Goal: Task Accomplishment & Management: Complete application form

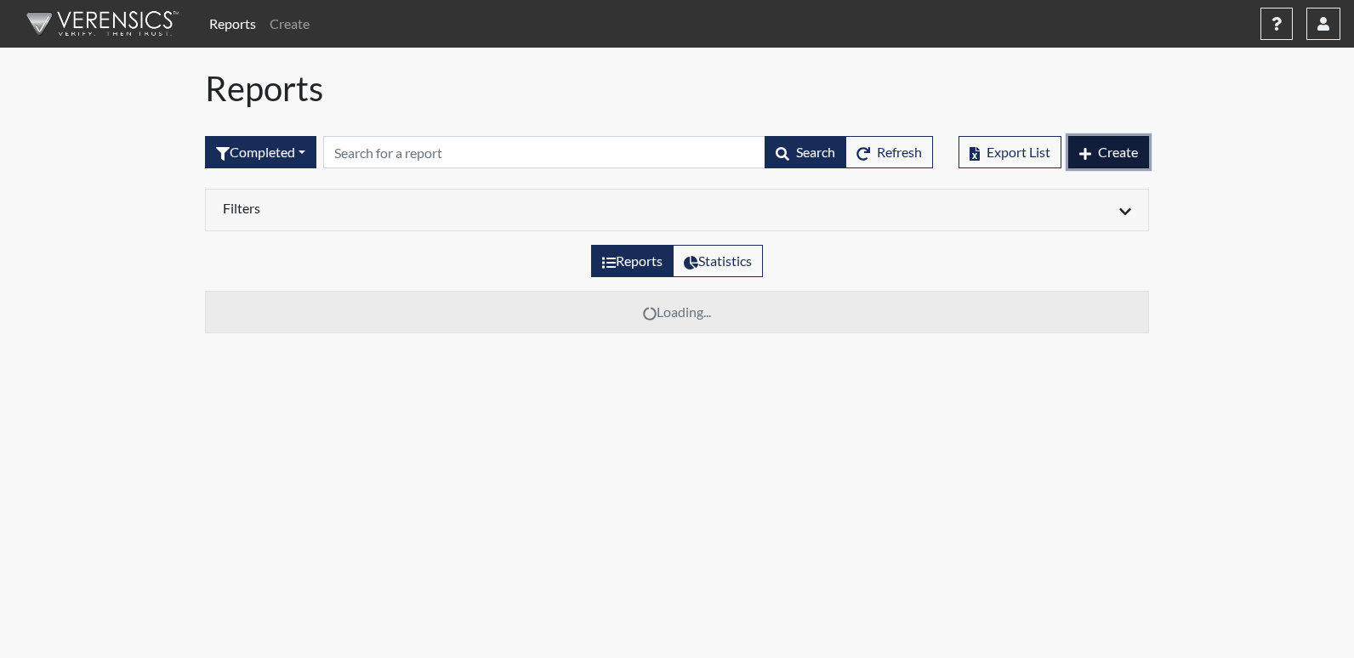
click at [1105, 148] on span "Create" at bounding box center [1118, 152] width 40 height 16
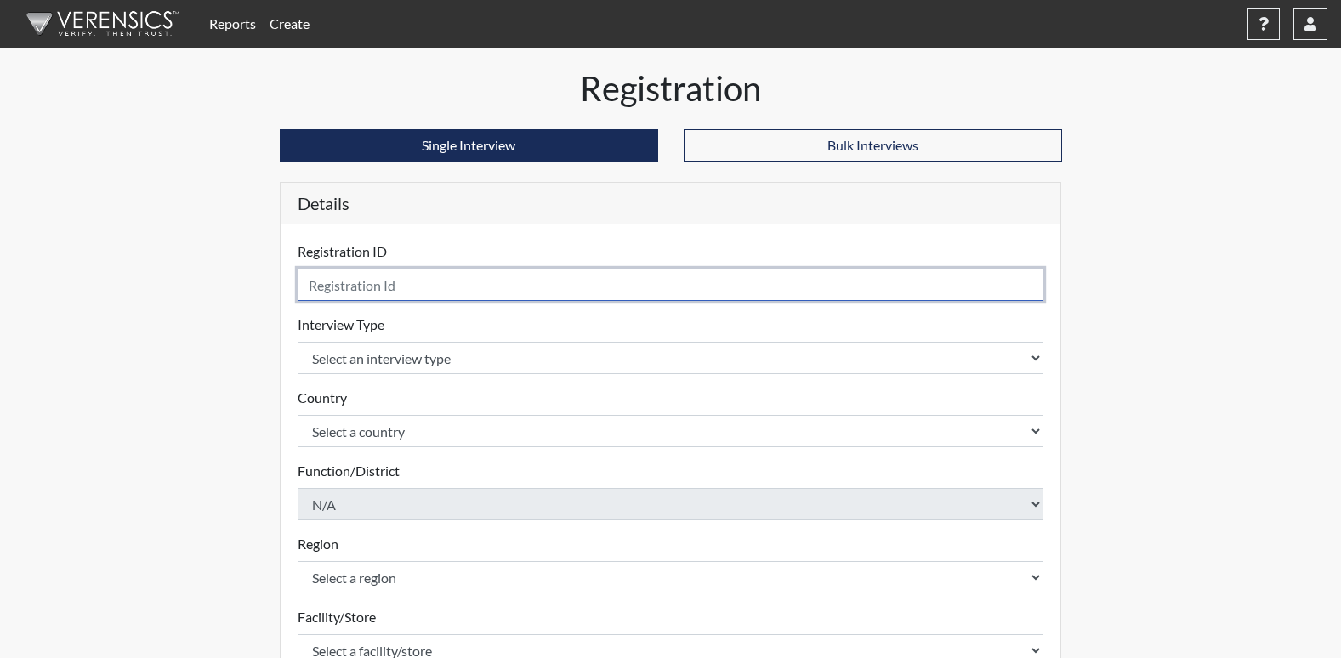
click at [390, 287] on input "text" at bounding box center [671, 285] width 747 height 32
type input "KKJ1934"
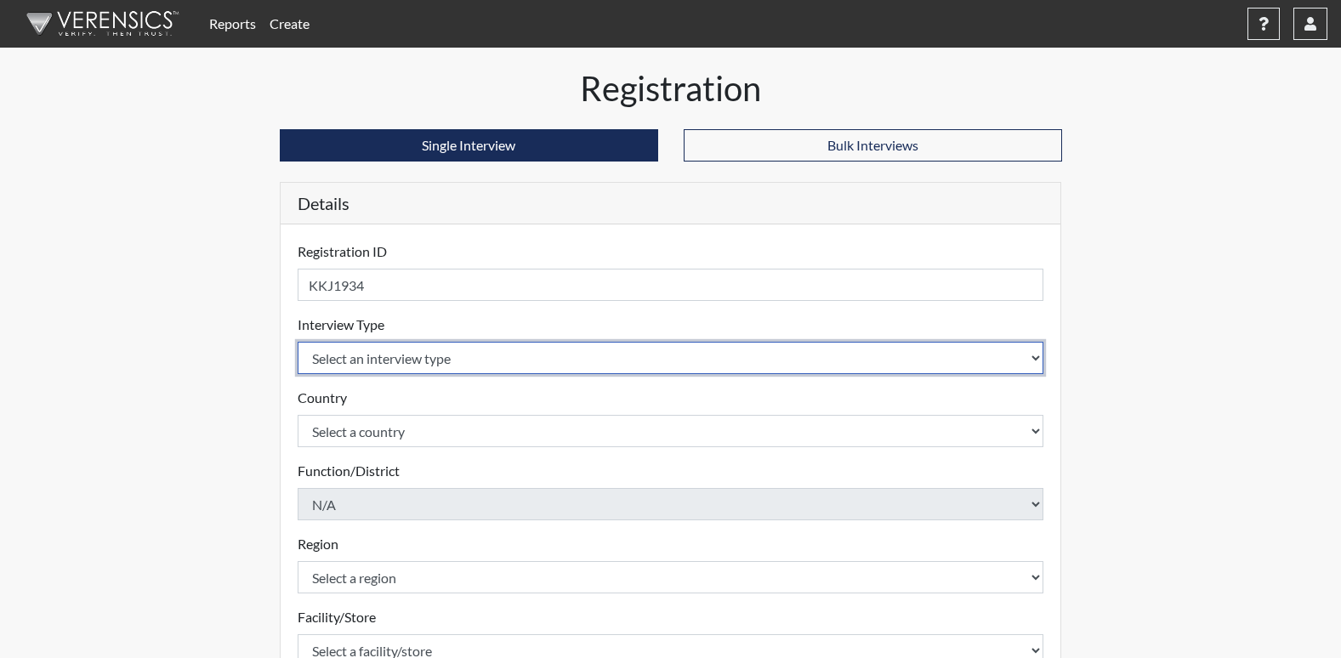
click at [372, 361] on select "Select an interview type Corrections Pre-Employment" at bounding box center [671, 358] width 747 height 32
select select "ff733e93-e1bf-11ea-9c9f-0eff0cf7eb8f"
click at [298, 342] on select "Select an interview type Corrections Pre-Employment" at bounding box center [671, 358] width 747 height 32
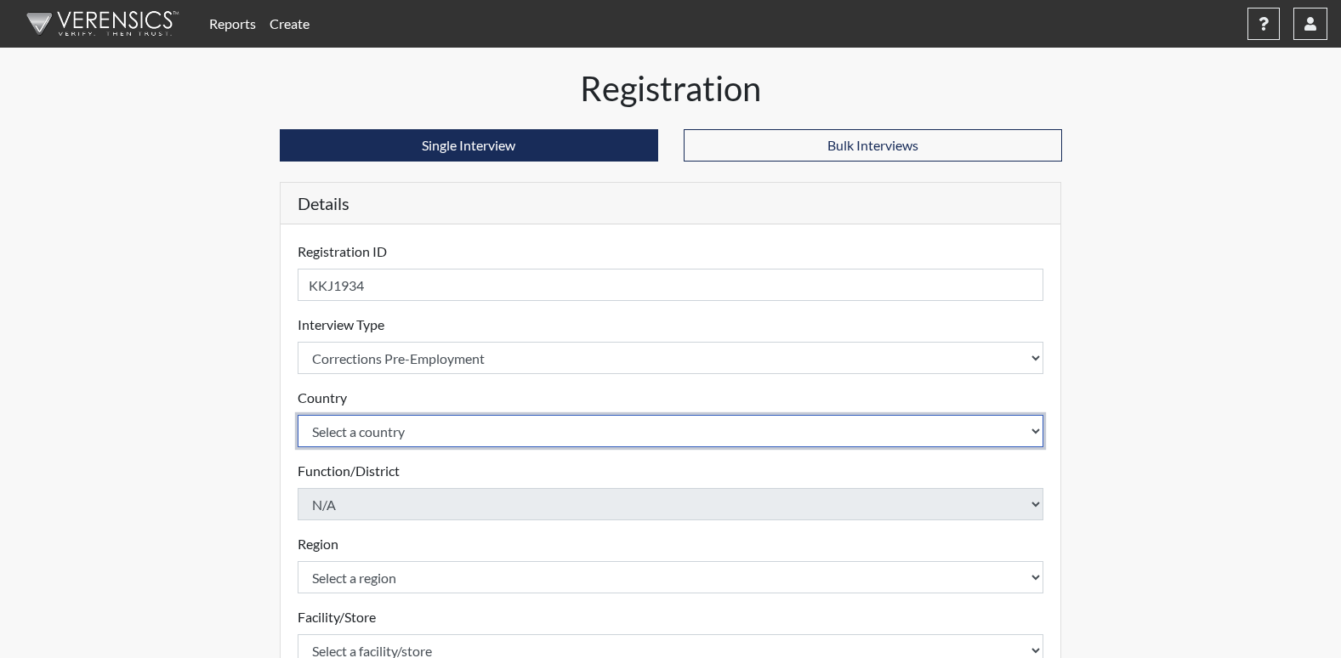
click at [367, 429] on select "Select a country [GEOGRAPHIC_DATA] [GEOGRAPHIC_DATA]" at bounding box center [671, 431] width 747 height 32
select select "united-states-of-[GEOGRAPHIC_DATA]"
click at [298, 415] on select "Select a country [GEOGRAPHIC_DATA] [GEOGRAPHIC_DATA]" at bounding box center [671, 431] width 747 height 32
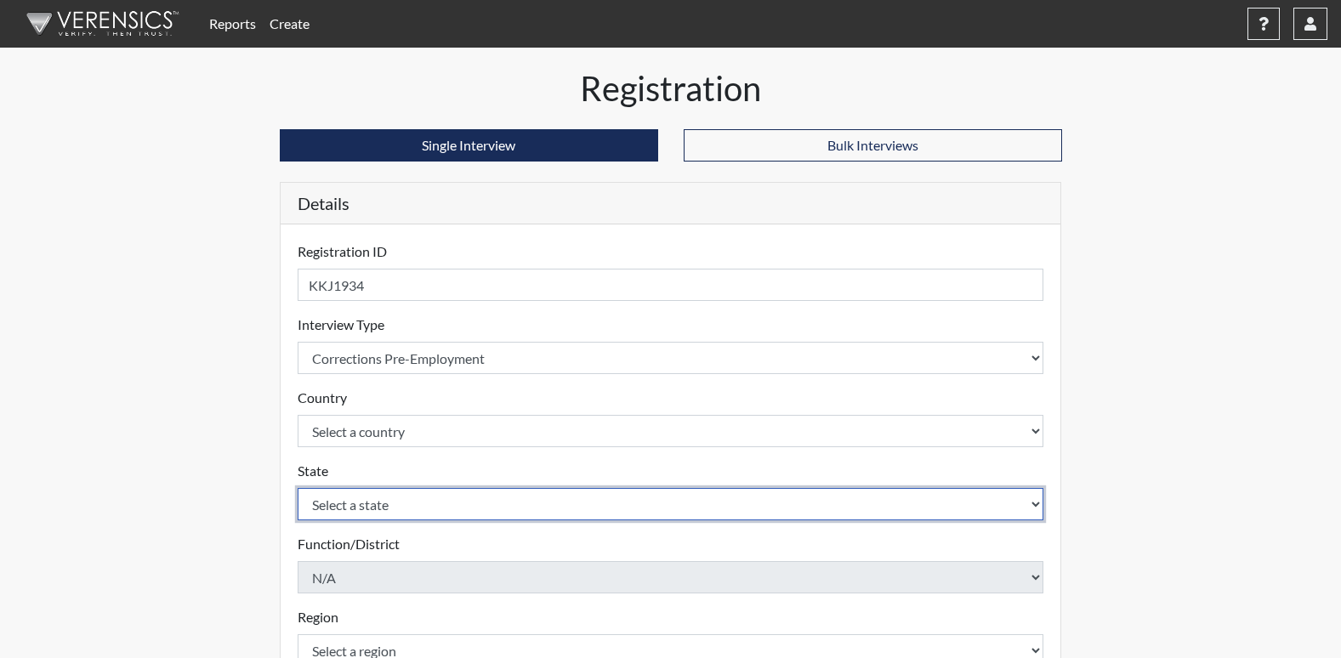
click at [362, 508] on select "Select a state [US_STATE] [US_STATE] [US_STATE] [US_STATE] [US_STATE] [US_STATE…" at bounding box center [671, 504] width 747 height 32
select select "GA"
click at [298, 488] on select "Select a state [US_STATE] [US_STATE] [US_STATE] [US_STATE] [US_STATE] [US_STATE…" at bounding box center [671, 504] width 747 height 32
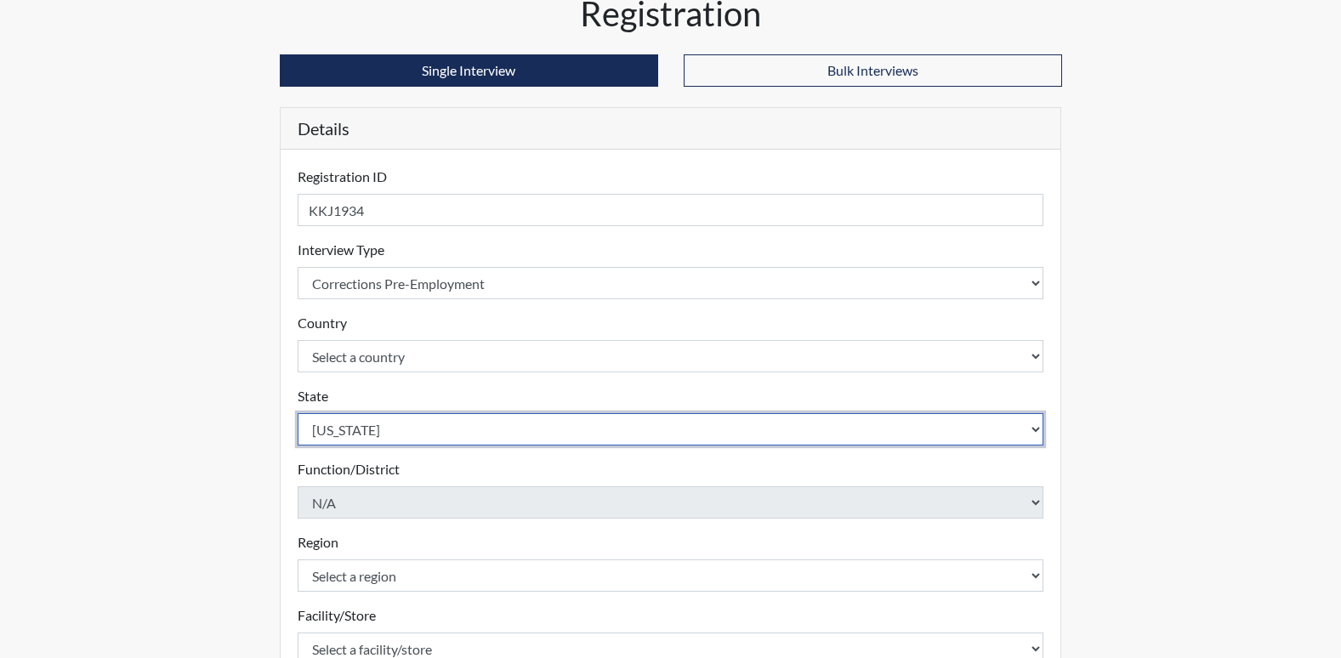
scroll to position [170, 0]
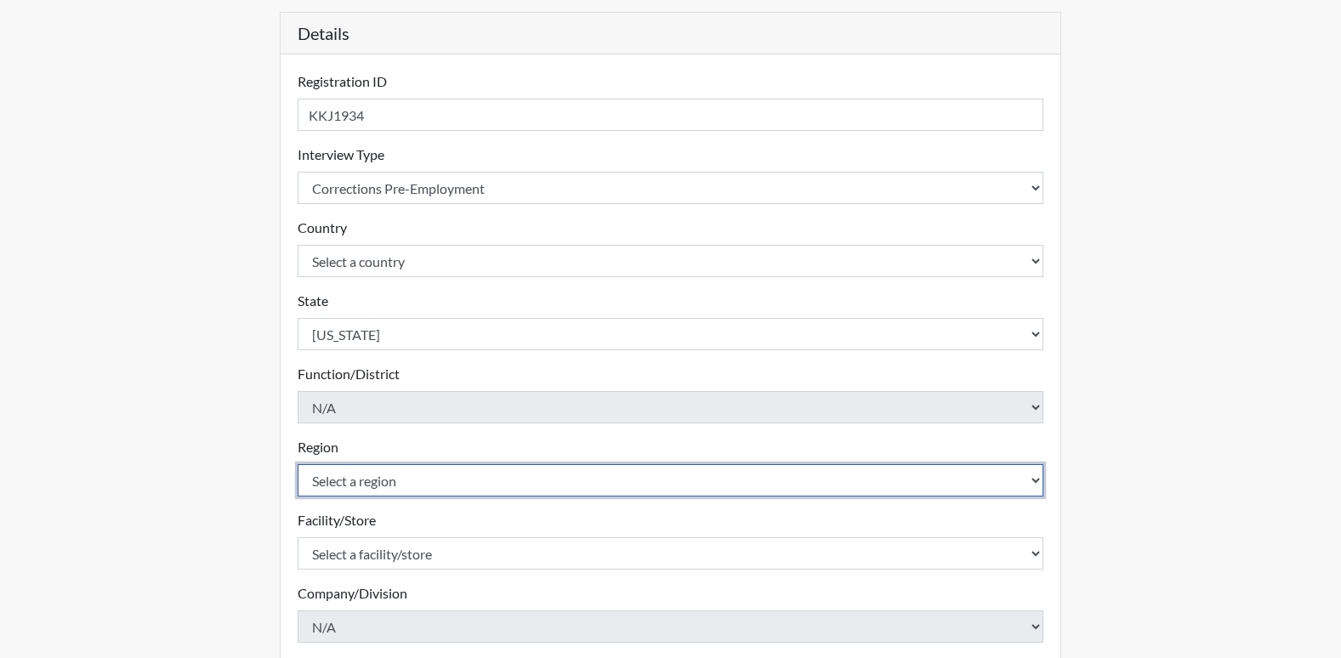
click at [372, 480] on select "Select a region [GEOGRAPHIC_DATA]" at bounding box center [671, 480] width 747 height 32
select select "8bdab1f8-09d2-48bf-ae6d-f2dae3084107"
click at [298, 464] on select "Select a region [GEOGRAPHIC_DATA]" at bounding box center [671, 480] width 747 height 32
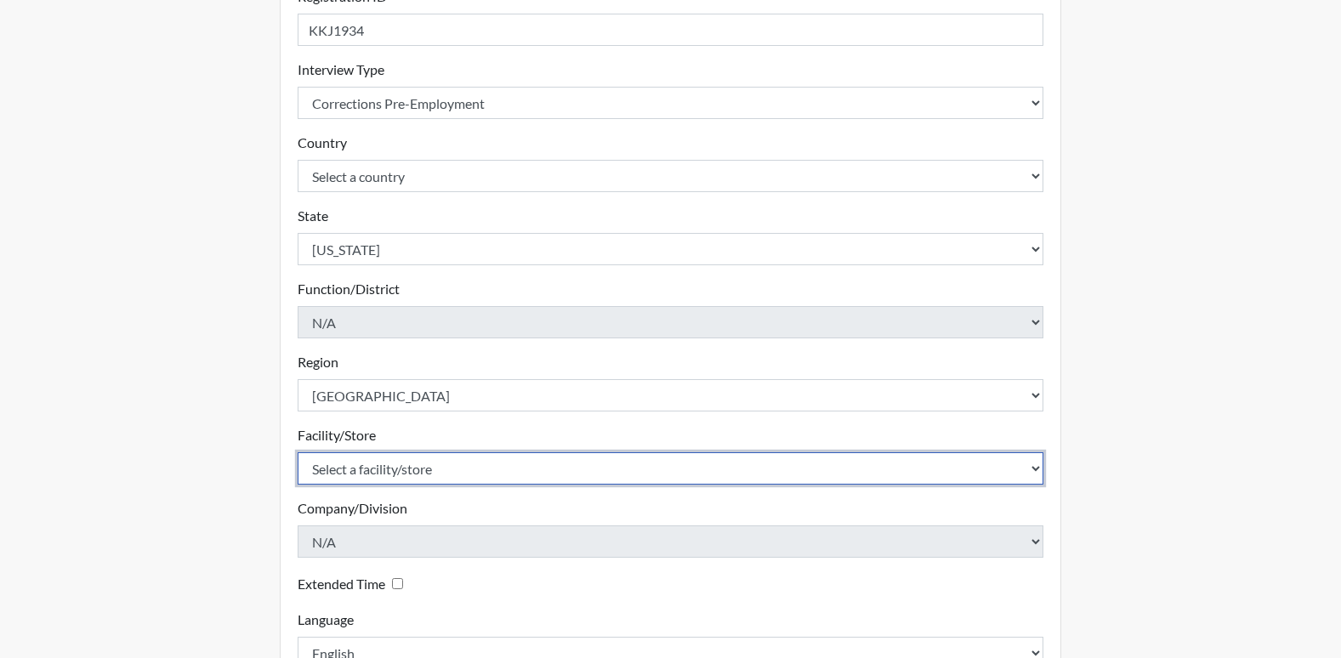
click at [401, 469] on select "Select a facility/store [US_STATE][GEOGRAPHIC_DATA]" at bounding box center [671, 468] width 747 height 32
select select "fe407943-bc9d-4ba8-82b2-0fc87c71e18f"
click at [298, 452] on select "Select a facility/store [US_STATE][GEOGRAPHIC_DATA]" at bounding box center [671, 468] width 747 height 32
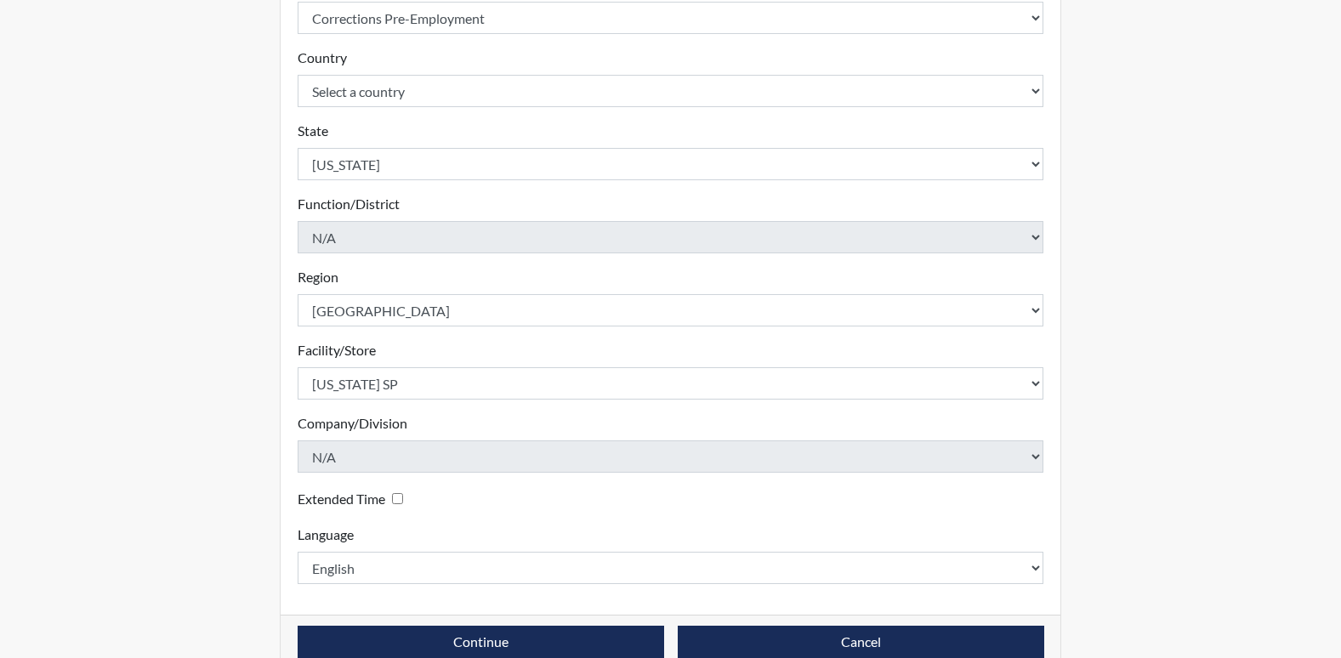
click at [398, 497] on input "Extended Time" at bounding box center [397, 498] width 11 height 11
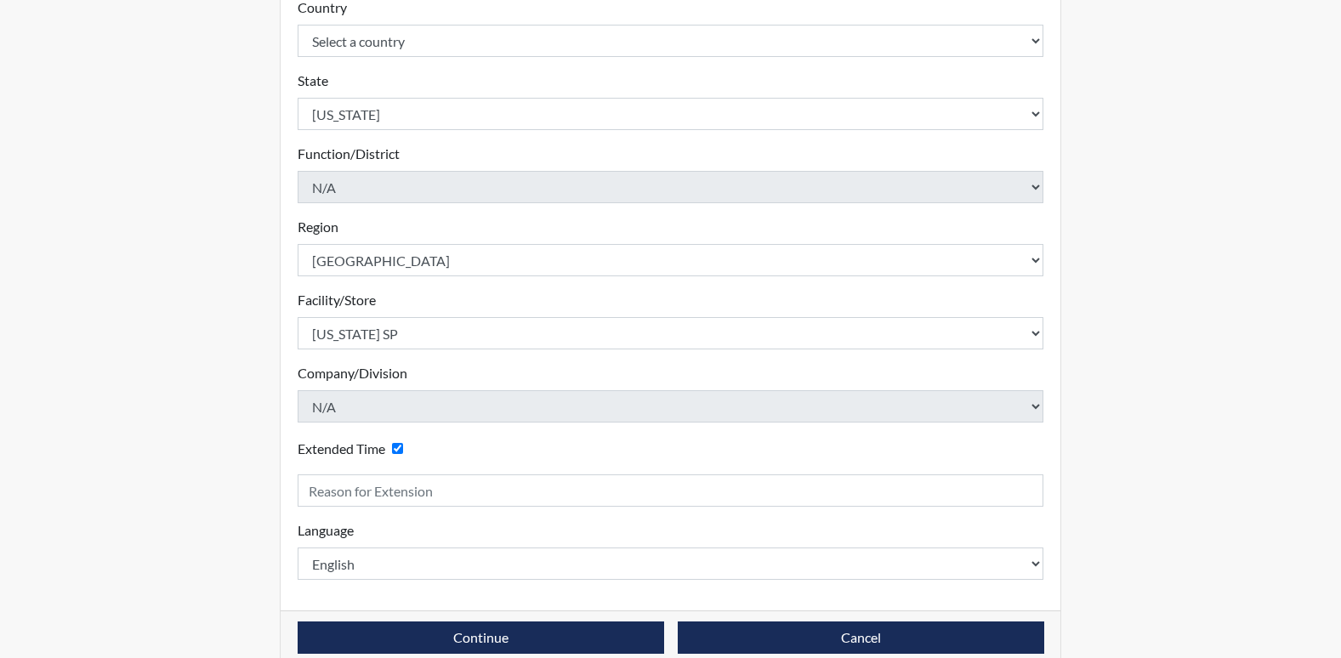
scroll to position [418, 0]
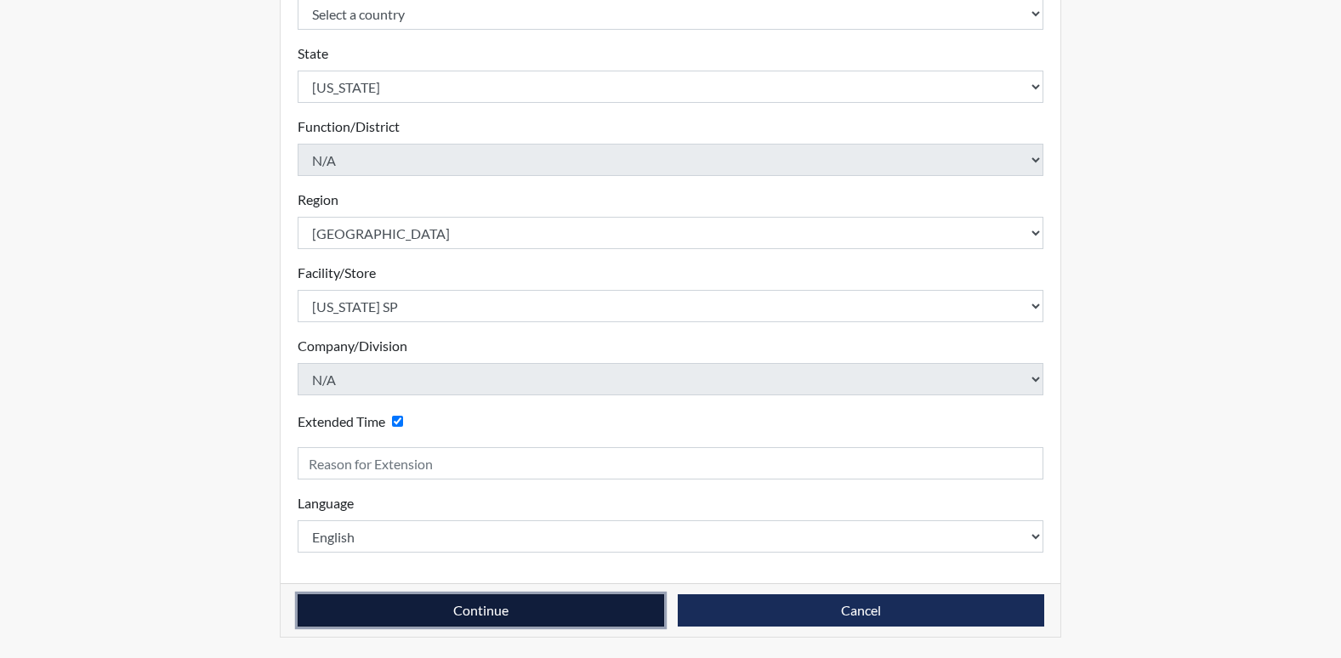
click at [488, 617] on button "Continue" at bounding box center [481, 610] width 367 height 32
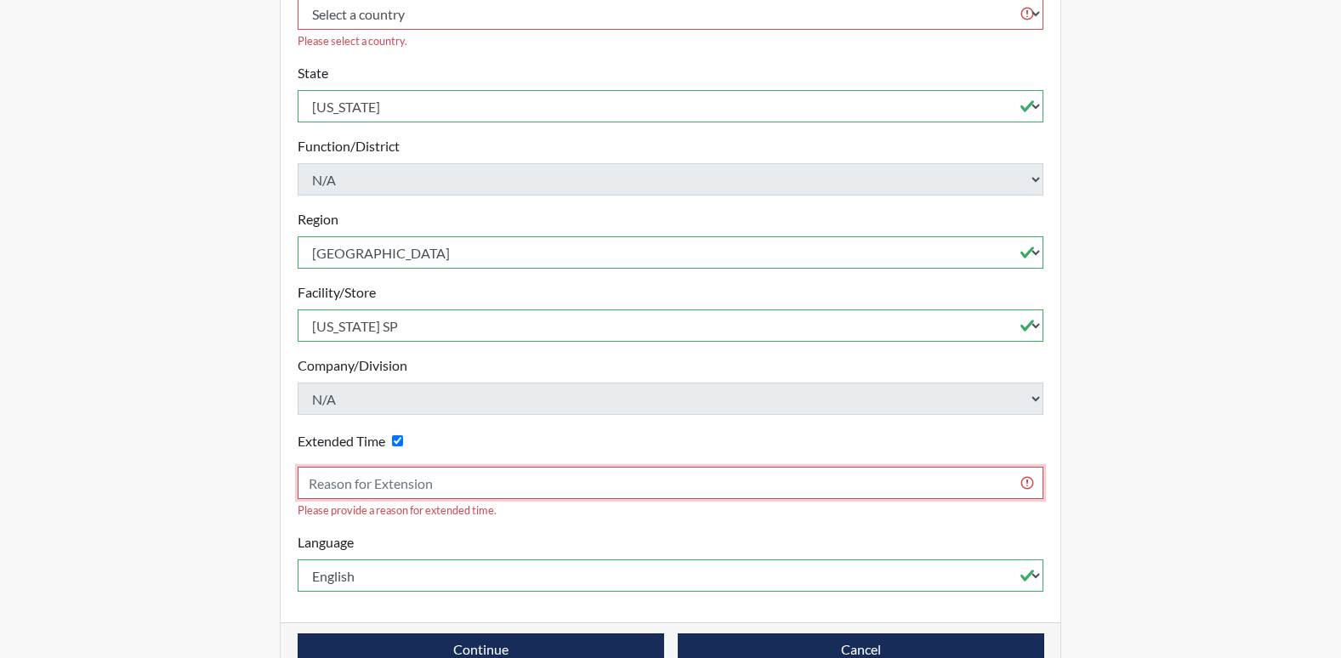
click at [948, 467] on input "text" at bounding box center [671, 483] width 747 height 32
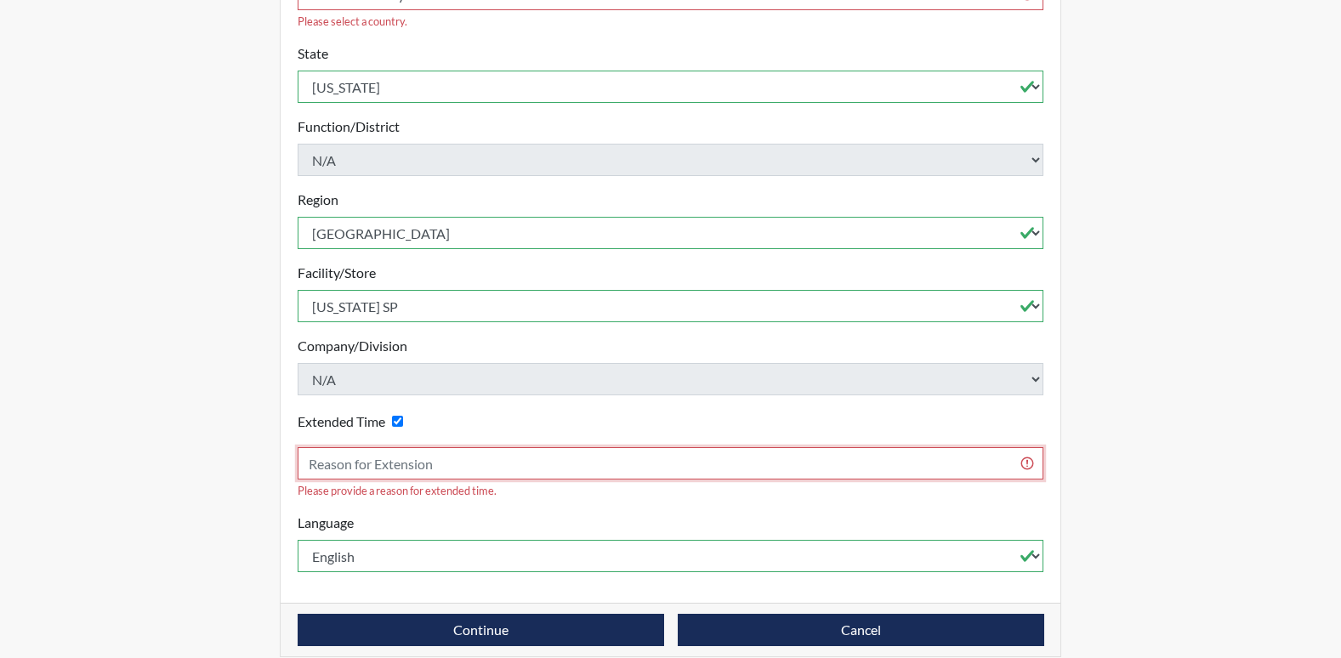
click at [466, 447] on input "text" at bounding box center [671, 463] width 747 height 32
click at [402, 416] on input "Extended Time" at bounding box center [397, 421] width 11 height 11
checkbox input "false"
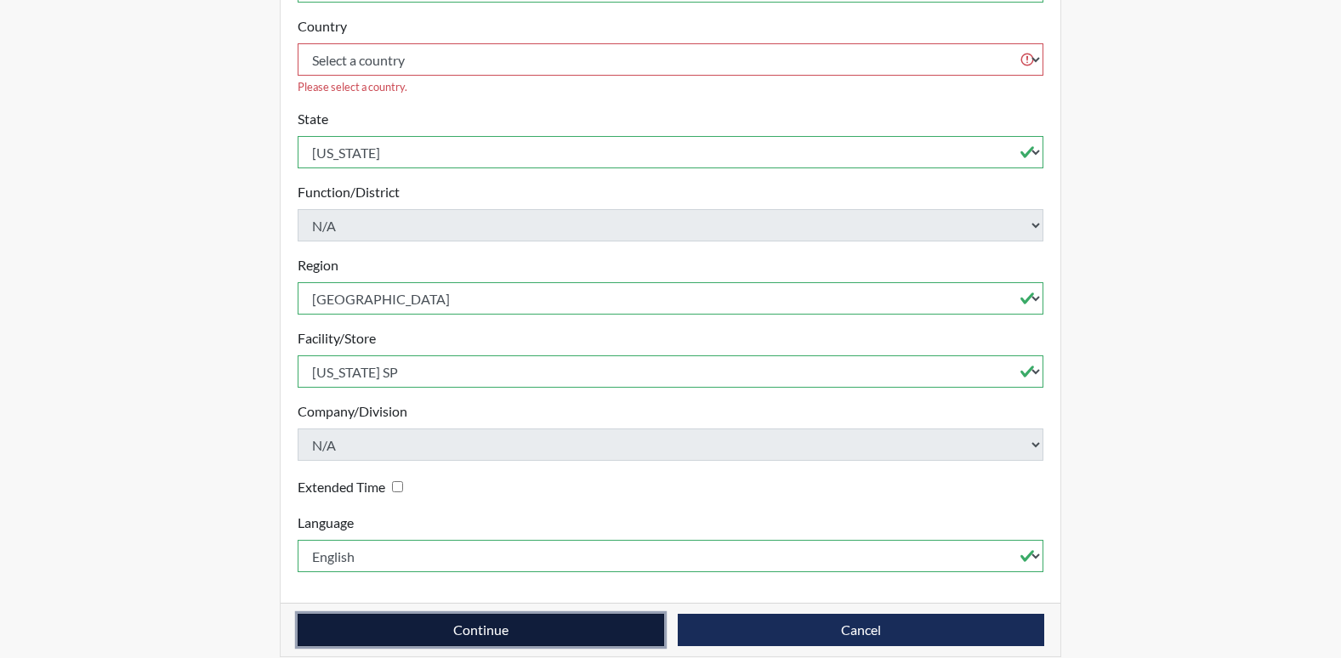
click at [588, 614] on button "Continue" at bounding box center [481, 630] width 367 height 32
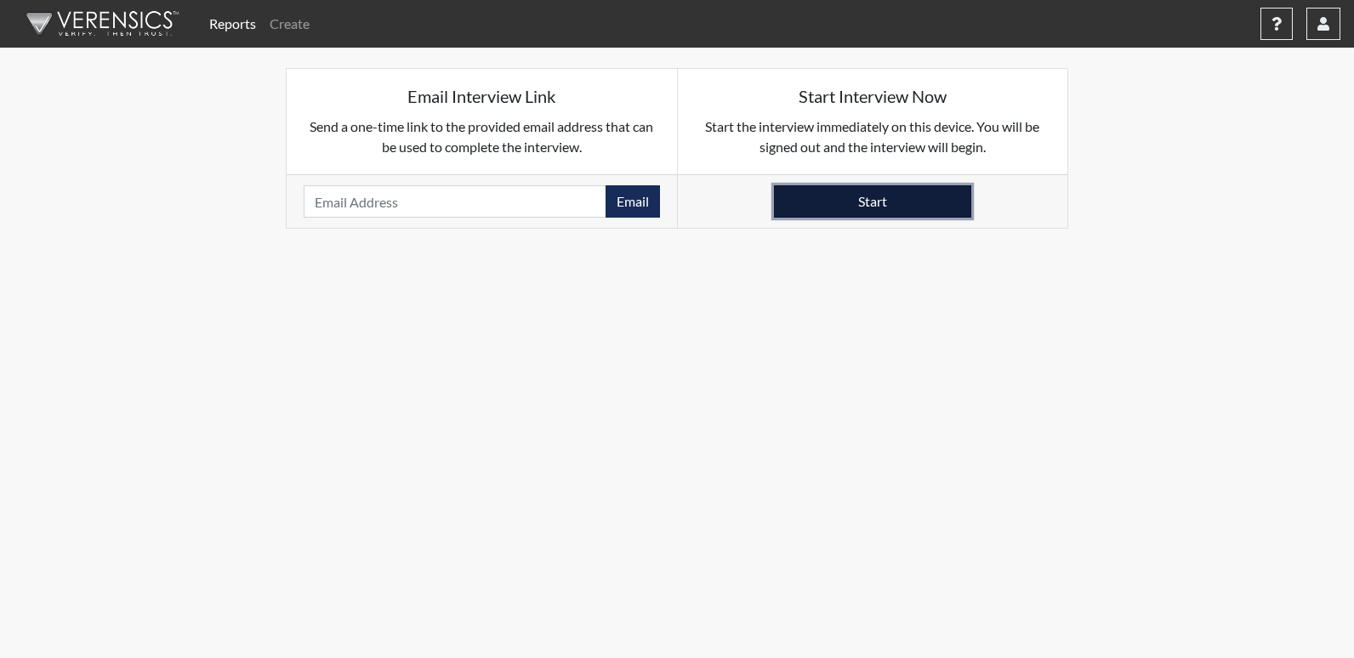
click at [869, 193] on button "Start" at bounding box center [872, 201] width 197 height 32
